Goal: Go to known website: Go to known website

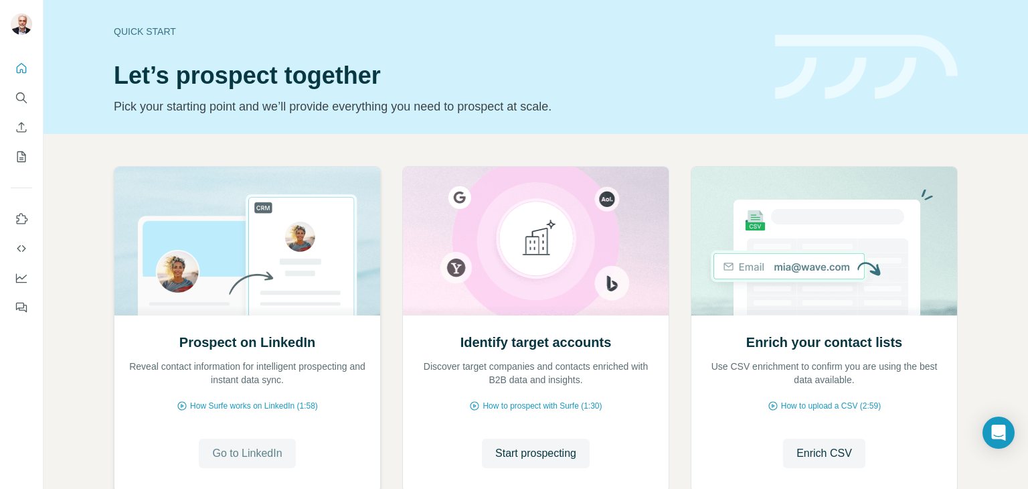
click at [248, 452] on span "Go to LinkedIn" at bounding box center [247, 453] width 70 height 16
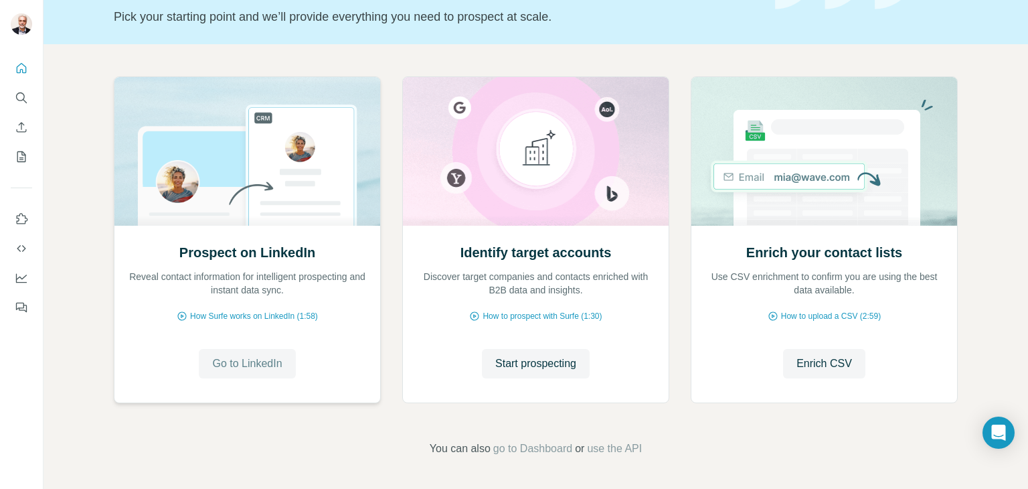
click at [266, 363] on span "Go to LinkedIn" at bounding box center [247, 363] width 70 height 16
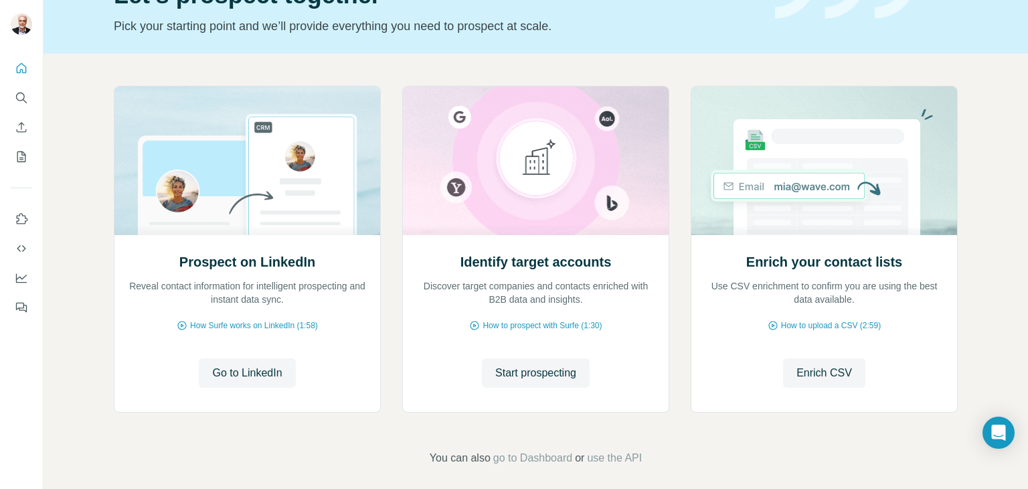
scroll to position [90, 0]
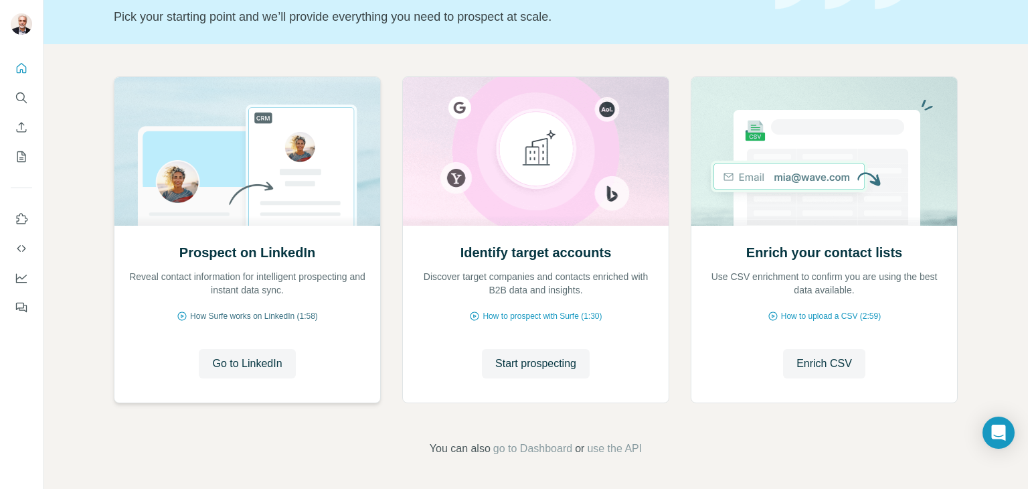
click at [238, 311] on span "How Surfe works on LinkedIn (1:58)" at bounding box center [254, 316] width 128 height 12
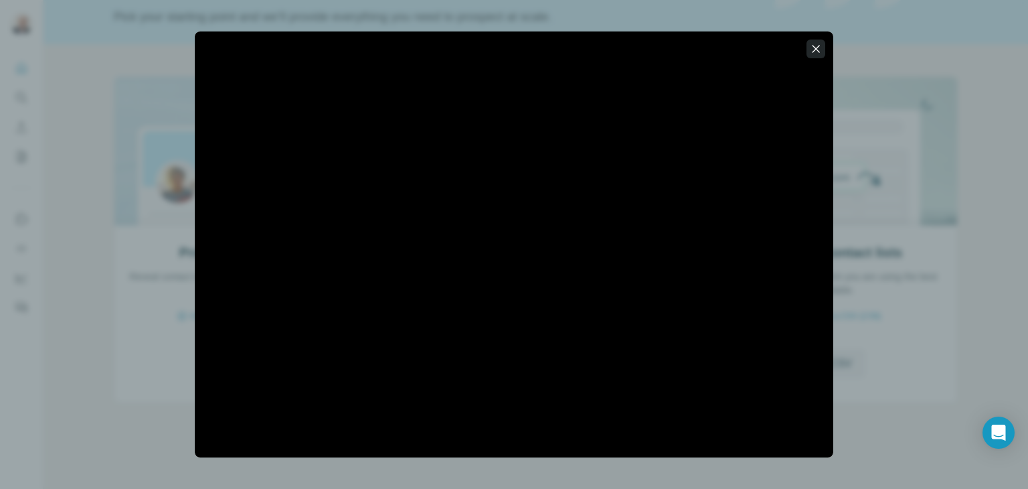
click at [816, 49] on icon "button" at bounding box center [815, 48] width 7 height 7
